Goal: Task Accomplishment & Management: Manage account settings

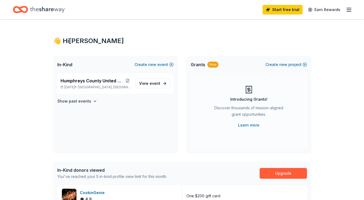
click at [100, 80] on span "Humphreys County United Way Radio Auction" at bounding box center [92, 80] width 64 height 6
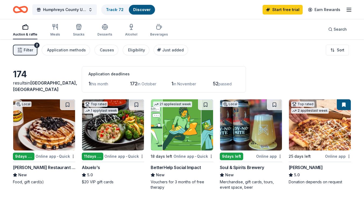
click at [111, 11] on link "Track · 72" at bounding box center [114, 9] width 17 height 5
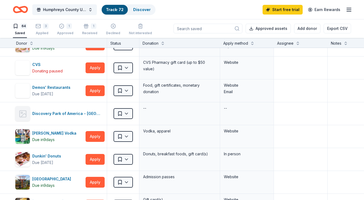
scroll to position [270, 0]
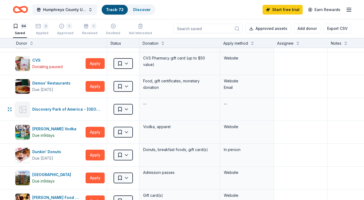
click at [124, 110] on html "Humphreys County United Way Radio Auction Track · 72 Discover Start free trial …" at bounding box center [182, 100] width 364 height 200
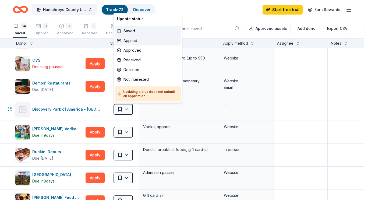
click at [126, 39] on div "Applied" at bounding box center [148, 41] width 66 height 10
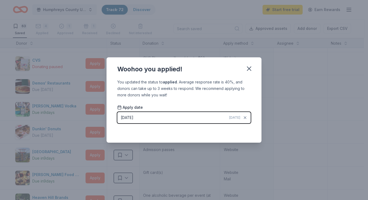
click at [247, 67] on icon "button" at bounding box center [249, 69] width 4 height 4
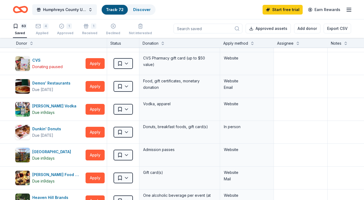
click at [62, 28] on icon "button" at bounding box center [61, 25] width 5 height 5
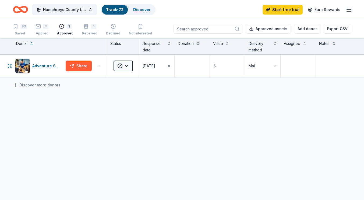
click at [129, 66] on html "Humphreys County United Way Radio Auction Track · 72 Discover Start free trial …" at bounding box center [182, 100] width 364 height 200
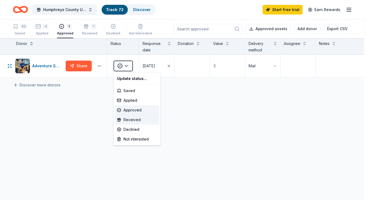
click at [135, 119] on div "Received" at bounding box center [137, 120] width 45 height 10
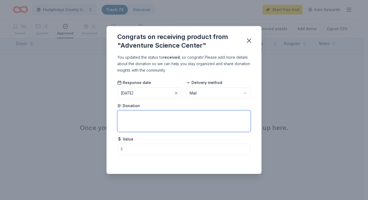
click at [139, 116] on textarea at bounding box center [183, 121] width 133 height 22
type textarea "4 General Admission Tickets"
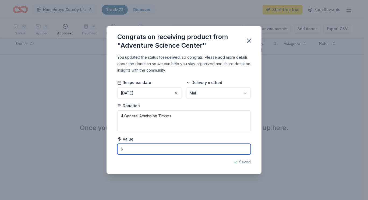
click at [130, 148] on input "text" at bounding box center [183, 149] width 133 height 11
type input "88.00"
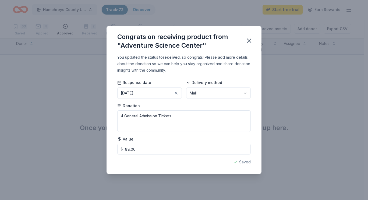
click at [250, 39] on icon "button" at bounding box center [249, 41] width 8 height 8
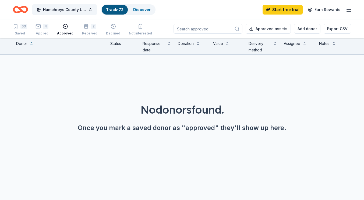
click at [84, 30] on div "2 Received" at bounding box center [89, 30] width 15 height 12
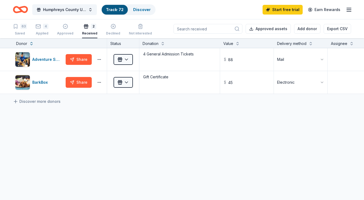
click at [43, 29] on div "4 Applied" at bounding box center [41, 30] width 13 height 12
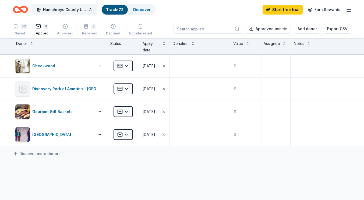
click at [23, 28] on div "63" at bounding box center [23, 26] width 6 height 5
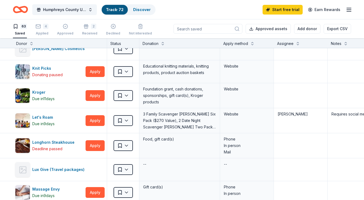
scroll to position [584, 0]
click at [127, 123] on html "Humphreys County United Way Radio Auction Track · 72 Discover Start free trial …" at bounding box center [182, 100] width 364 height 200
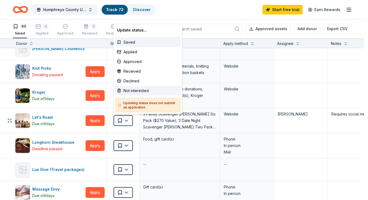
click at [133, 89] on div "Not interested" at bounding box center [148, 91] width 66 height 10
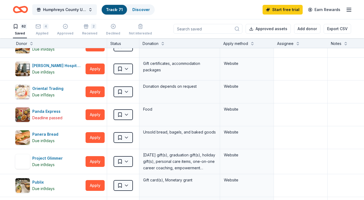
scroll to position [867, 0]
click at [130, 90] on html "Humphreys County United Way Radio Auction Track · 71 Discover Start free trial …" at bounding box center [182, 100] width 364 height 200
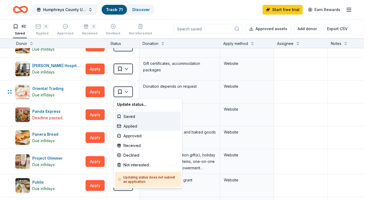
click at [132, 126] on div "Applied" at bounding box center [148, 126] width 66 height 10
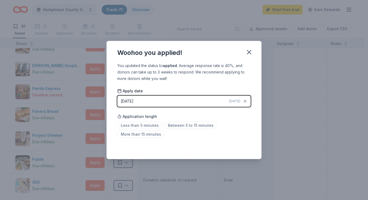
click at [132, 126] on span "Less than 5 minutes" at bounding box center [139, 124] width 45 height 7
click at [251, 52] on icon "button" at bounding box center [249, 52] width 8 height 8
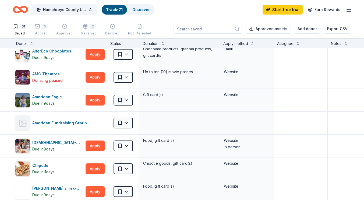
scroll to position [0, 0]
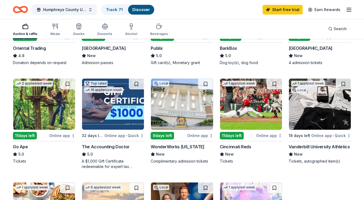
scroll to position [221, 0]
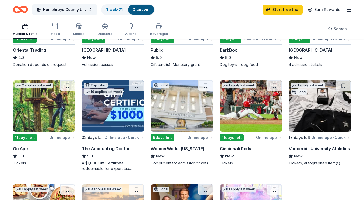
click at [346, 83] on button at bounding box center [342, 85] width 15 height 11
click at [329, 149] on div "Vanderbilt University Athletics" at bounding box center [318, 148] width 61 height 6
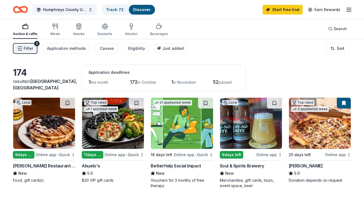
scroll to position [0, 0]
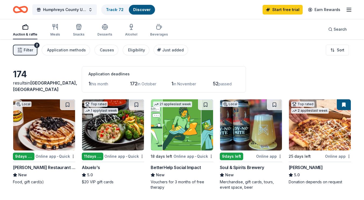
click at [111, 11] on link "Track · 72" at bounding box center [114, 9] width 17 height 5
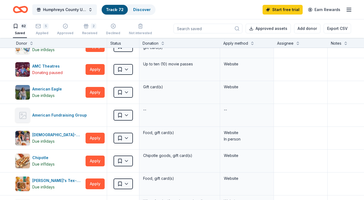
scroll to position [37, 0]
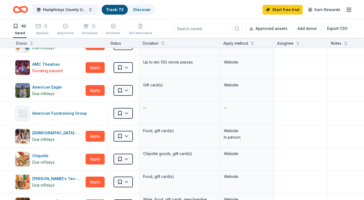
click at [93, 134] on button "Apply" at bounding box center [94, 136] width 19 height 11
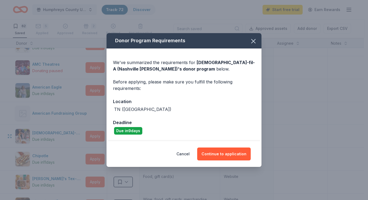
click at [253, 43] on icon "button" at bounding box center [253, 41] width 8 height 8
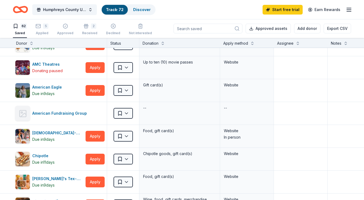
click at [124, 135] on html "Humphreys County United Way Radio Auction Track · 72 Discover Start free trial …" at bounding box center [182, 100] width 364 height 200
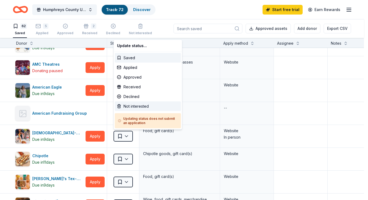
click at [147, 106] on div "Not interested" at bounding box center [148, 106] width 66 height 10
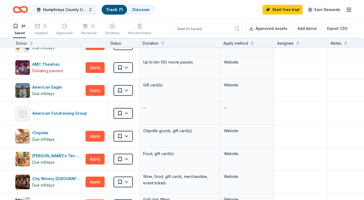
click at [138, 26] on div "Not interested" at bounding box center [139, 26] width 23 height 12
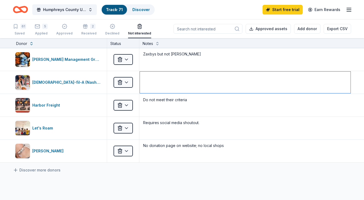
click at [195, 87] on textarea at bounding box center [245, 82] width 210 height 22
type textarea "Must be in Nashville"
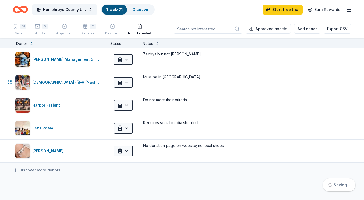
click at [271, 108] on textarea "Do not meet their criteria" at bounding box center [245, 105] width 210 height 22
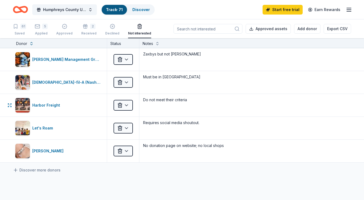
click at [20, 27] on div "61" at bounding box center [19, 26] width 13 height 5
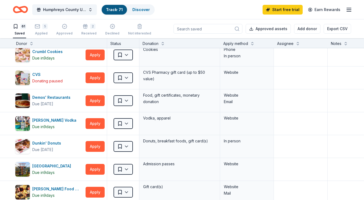
scroll to position [236, 0]
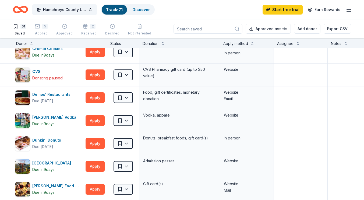
click at [127, 97] on html "Humphreys County United Way Radio Auction Track · 71 Discover Start free trial …" at bounding box center [182, 100] width 364 height 200
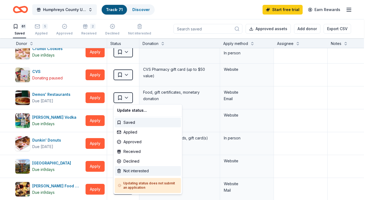
click at [130, 171] on div "Not interested" at bounding box center [148, 171] width 66 height 10
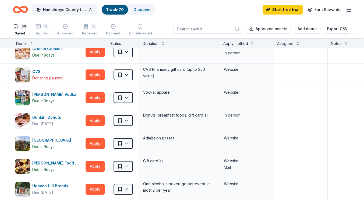
click at [138, 29] on div "Not interested" at bounding box center [140, 30] width 23 height 4
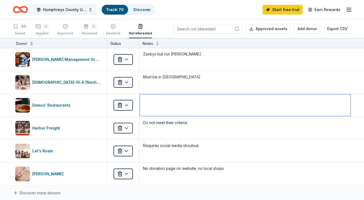
click at [164, 101] on textarea at bounding box center [245, 105] width 210 height 22
type textarea "R"
type textarea "Must be in a 10 mile radius of the restaurant."
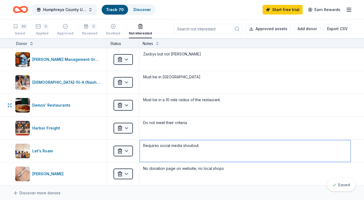
click at [206, 147] on textarea "Requires social media shoutout." at bounding box center [245, 151] width 210 height 22
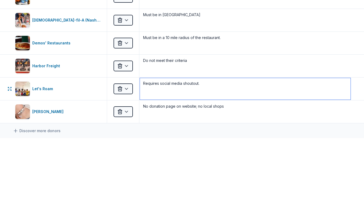
scroll to position [0, 0]
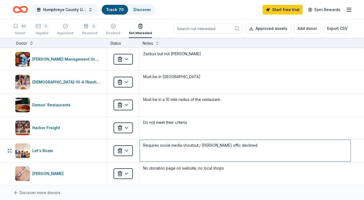
type textarea "Requires social media shoutout./ MCHRA office declined"
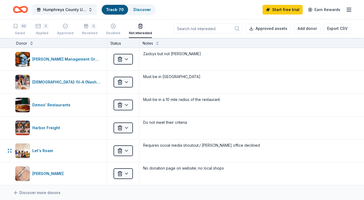
click at [18, 28] on icon "button" at bounding box center [15, 25] width 5 height 5
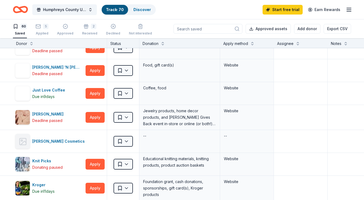
scroll to position [448, 0]
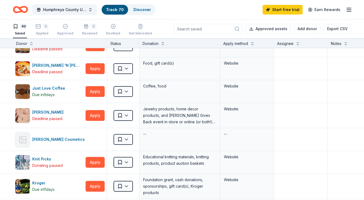
click at [92, 95] on button "Apply" at bounding box center [94, 91] width 19 height 11
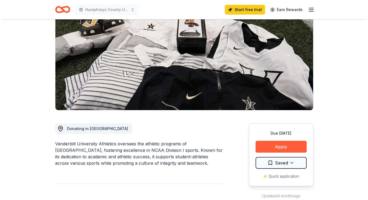
scroll to position [55, 0]
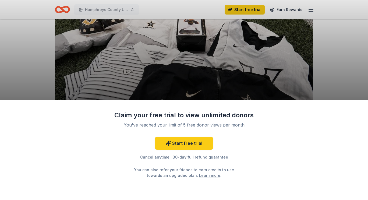
click at [350, 82] on div "Claim your free trial to view unlimited donors You've reached your limit of 5 f…" at bounding box center [184, 100] width 368 height 200
